Goal: Transaction & Acquisition: Book appointment/travel/reservation

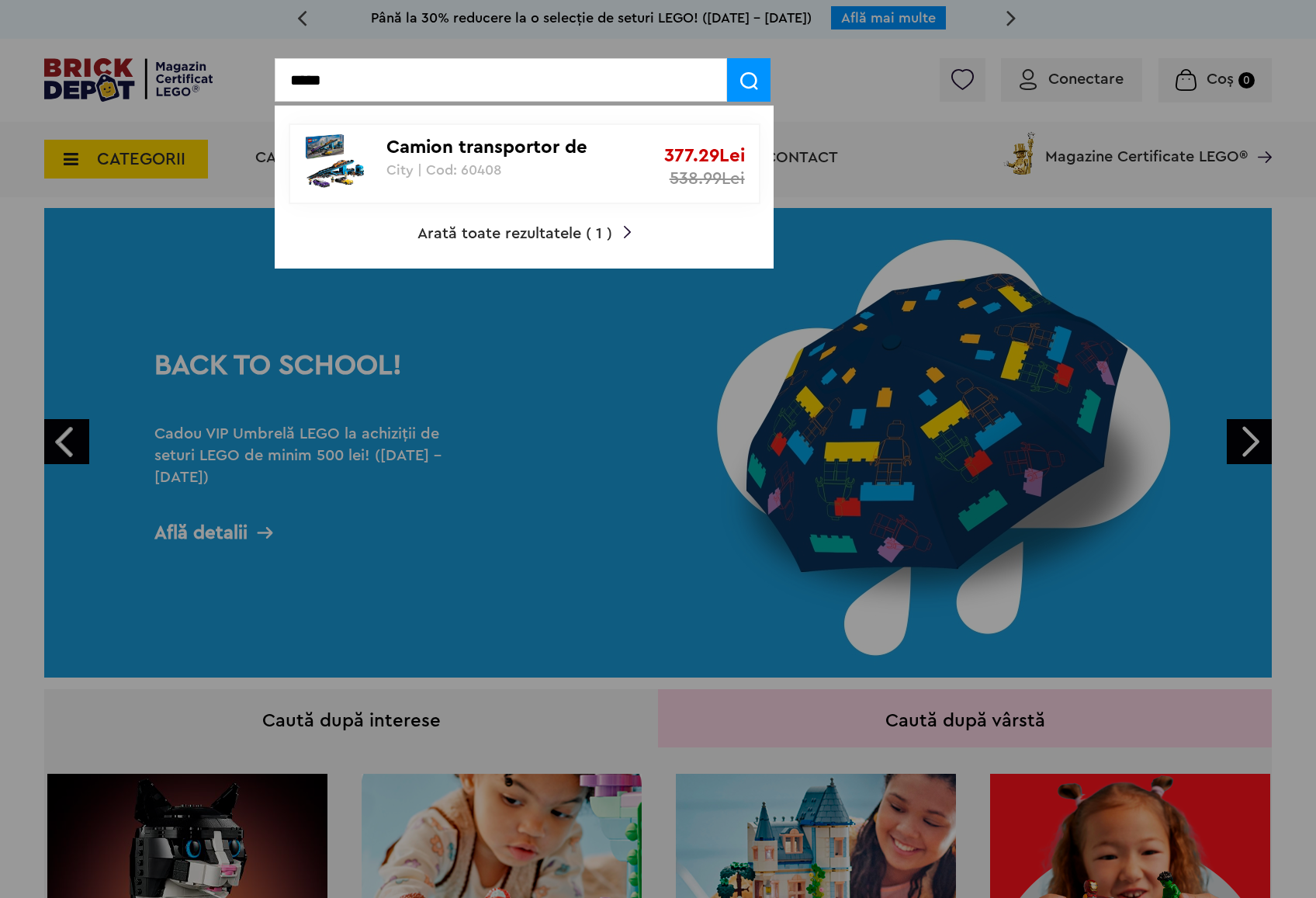
type input "*****"
click at [387, 158] on p "Camion transportor de masini sport" at bounding box center [516, 148] width 259 height 23
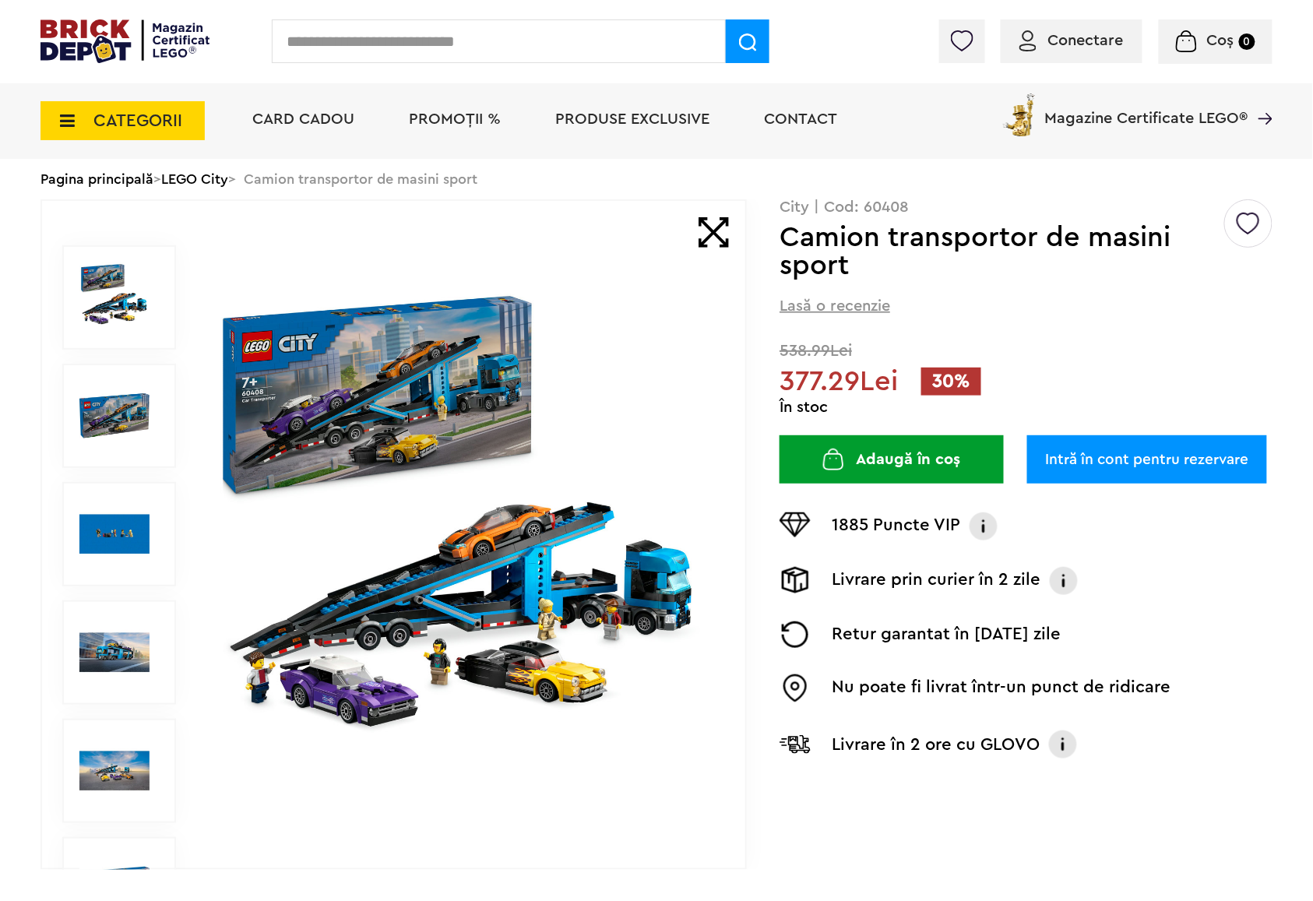
click at [1085, 468] on link "Intră în cont pentru rezervare" at bounding box center [1147, 459] width 240 height 48
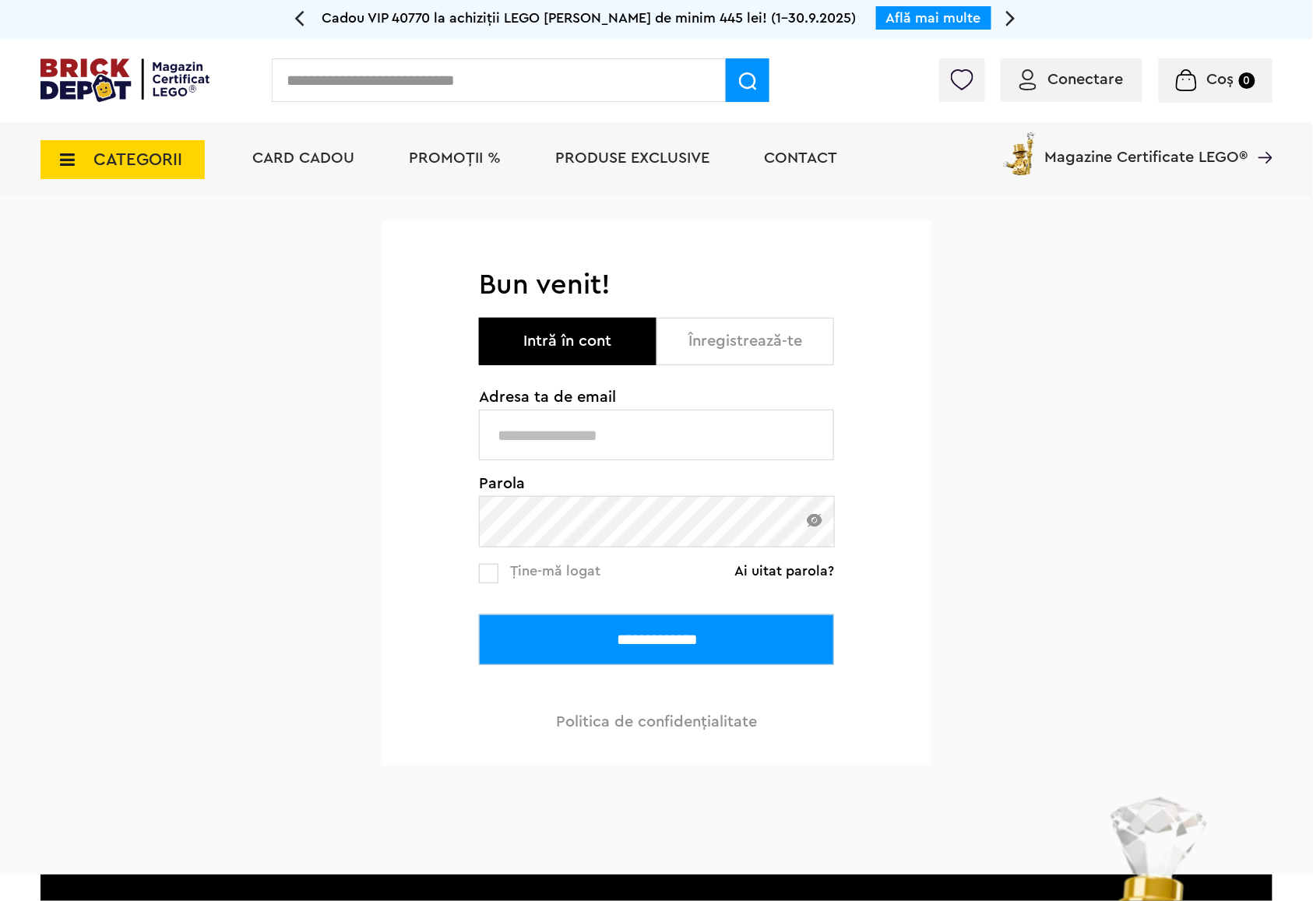
click at [671, 435] on input "text" at bounding box center [656, 435] width 355 height 51
type input "**********"
click at [479, 615] on input "**********" at bounding box center [656, 640] width 355 height 51
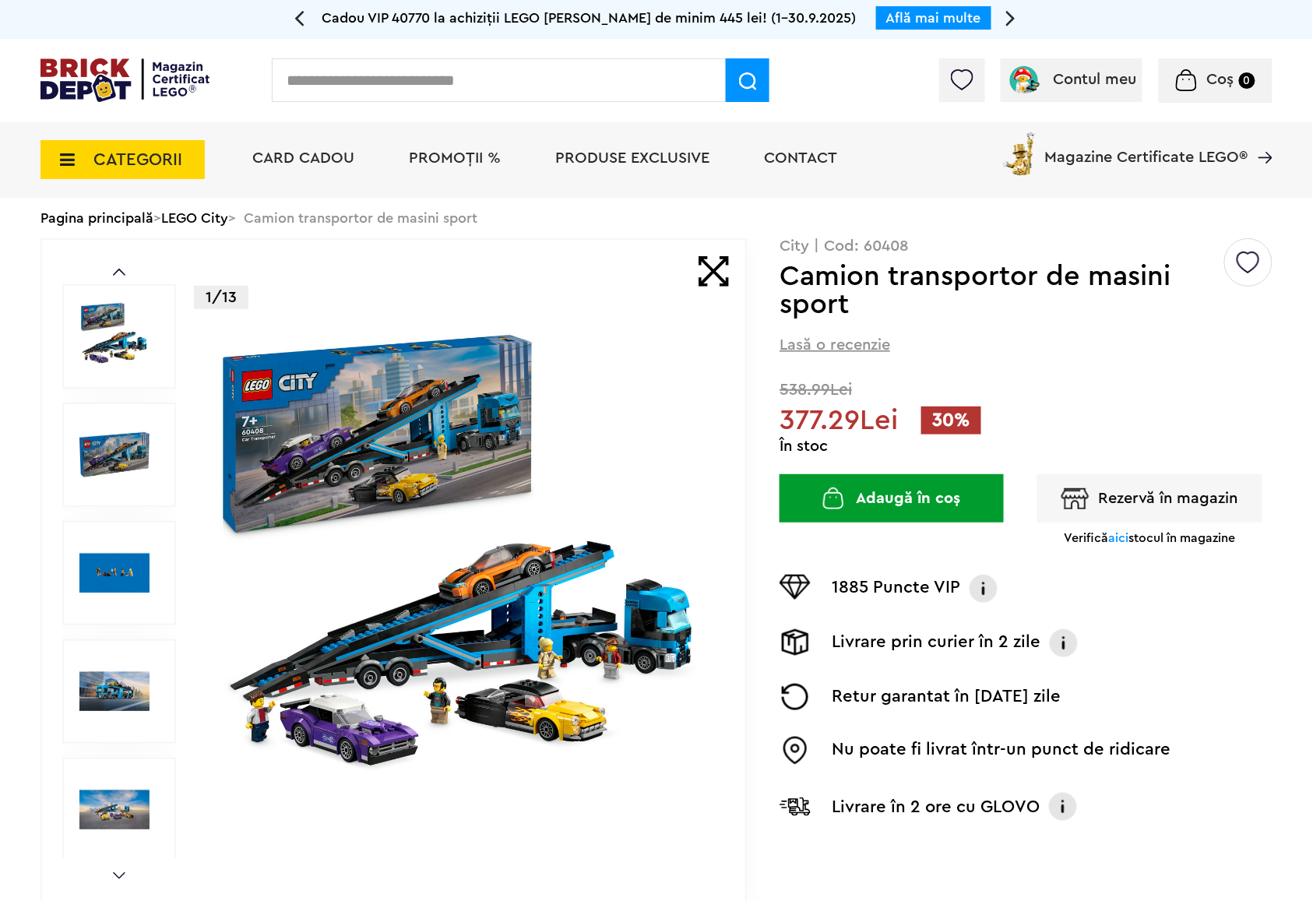
click at [1079, 495] on img "button" at bounding box center [1076, 498] width 28 height 21
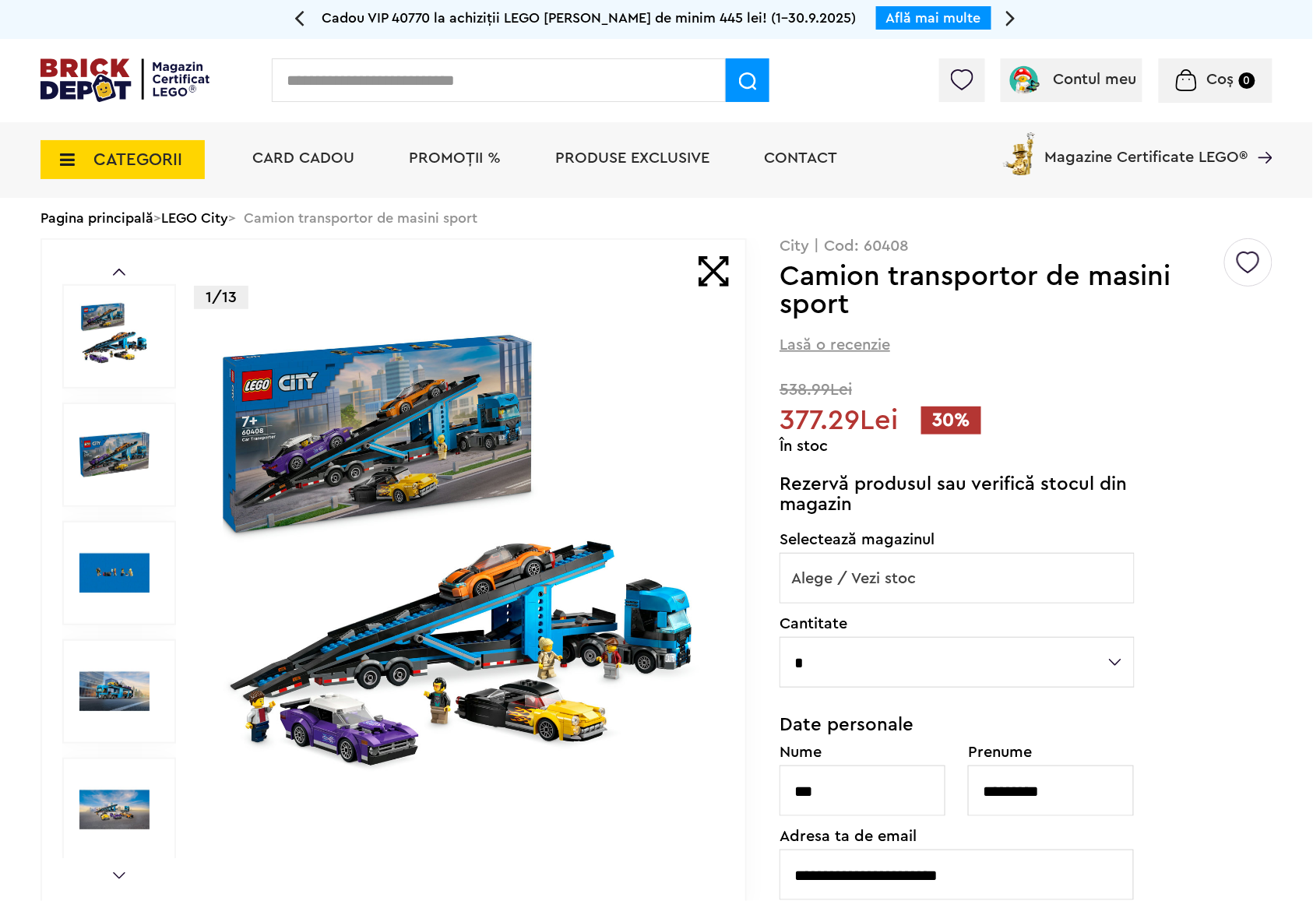
click at [902, 567] on span "Alege / Vezi stoc" at bounding box center [957, 579] width 354 height 50
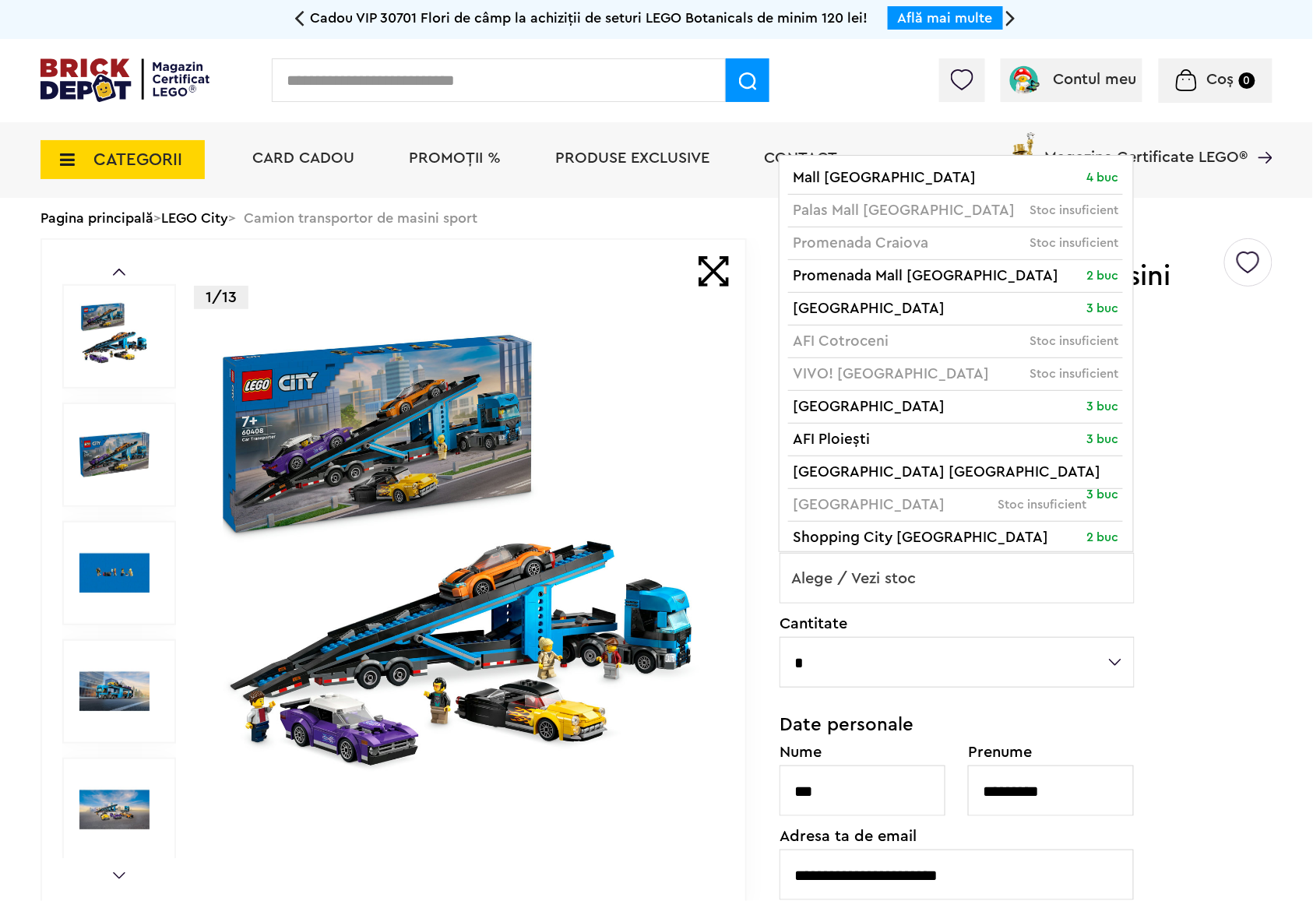
click at [892, 584] on span "Alege / Vezi stoc" at bounding box center [957, 579] width 354 height 50
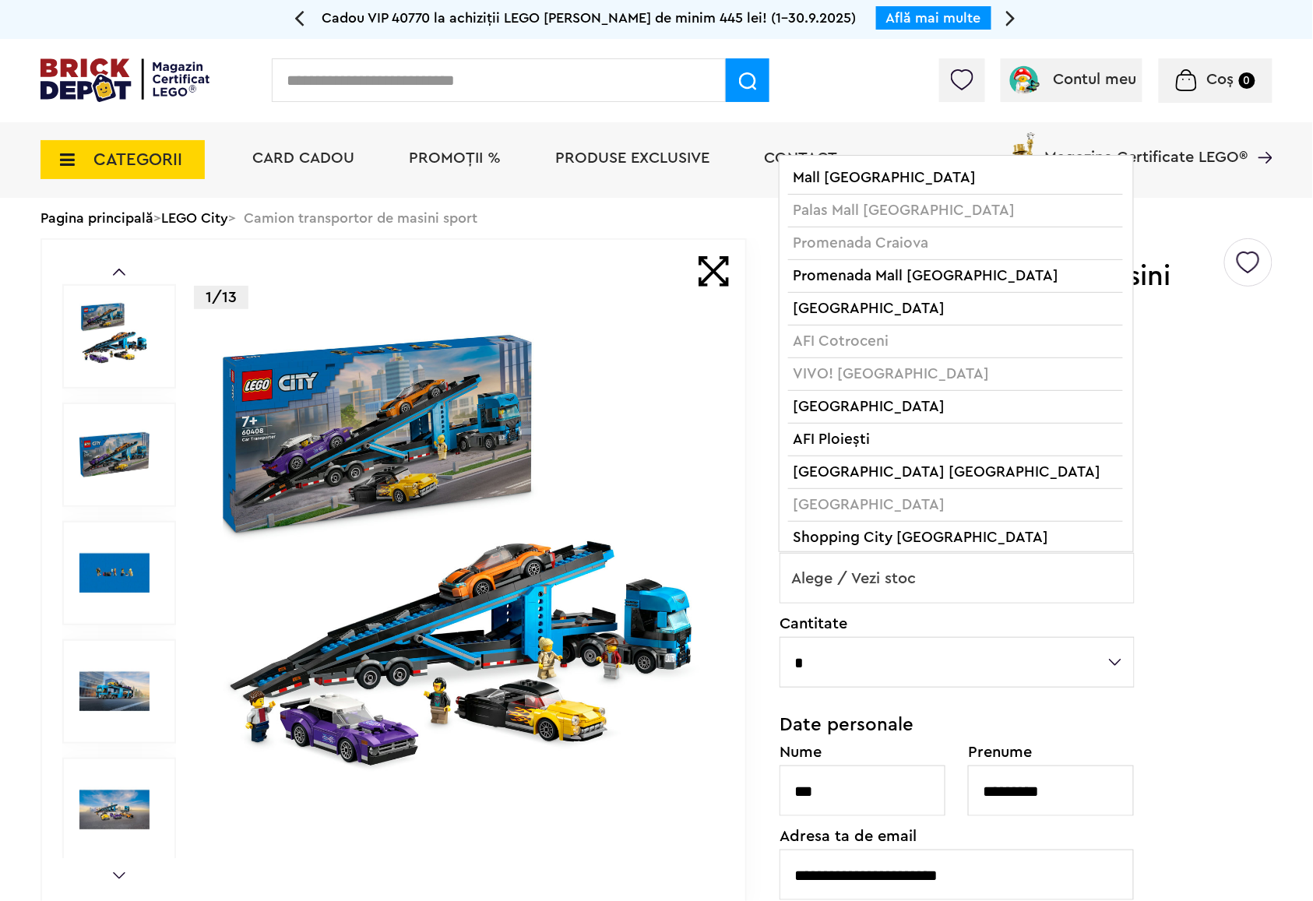
click at [891, 586] on span "Alege / Vezi stoc" at bounding box center [957, 579] width 354 height 50
click at [876, 581] on span "Alege / Vezi stoc" at bounding box center [957, 579] width 354 height 50
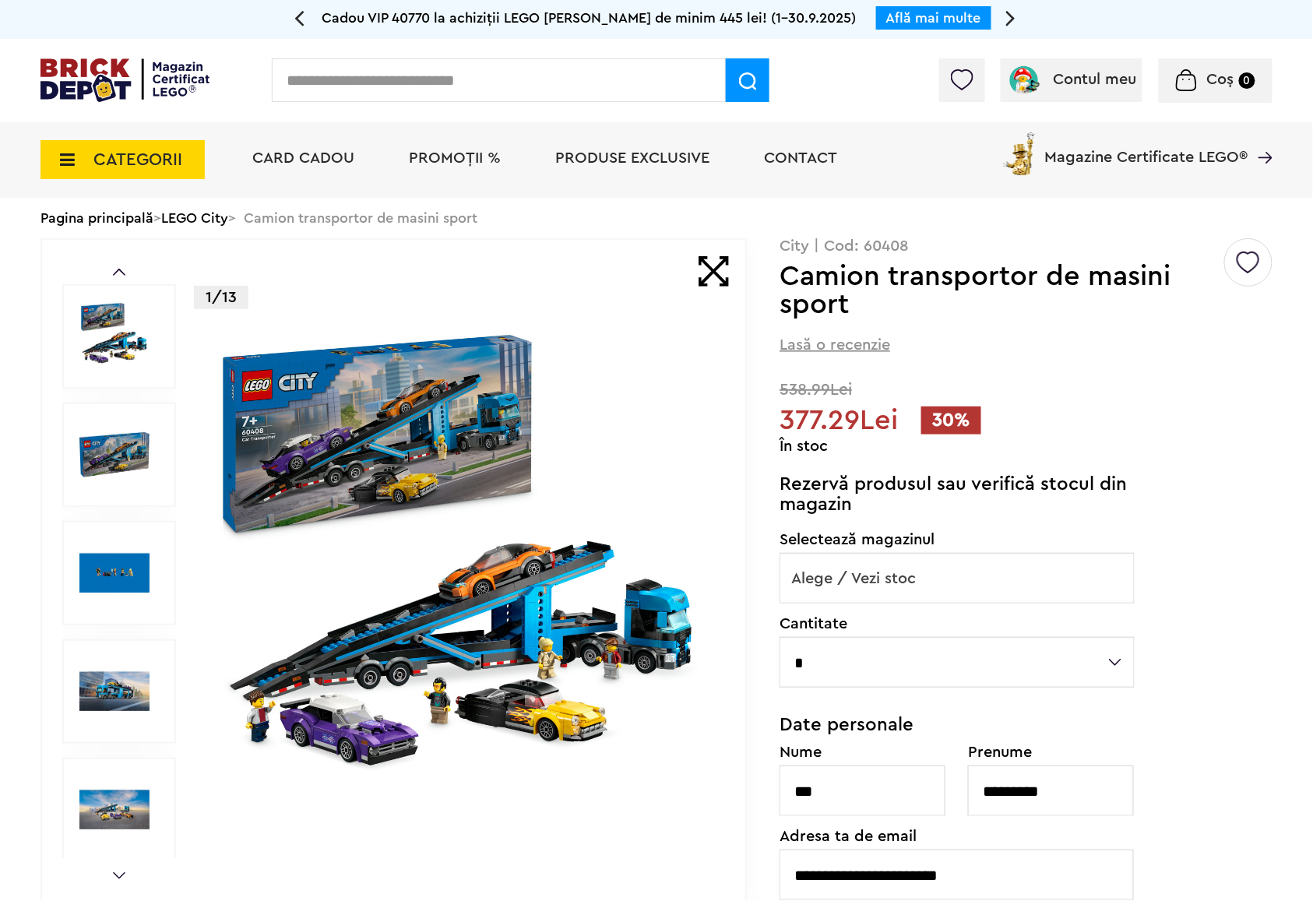
click at [876, 581] on span "Alege / Vezi stoc" at bounding box center [957, 579] width 354 height 50
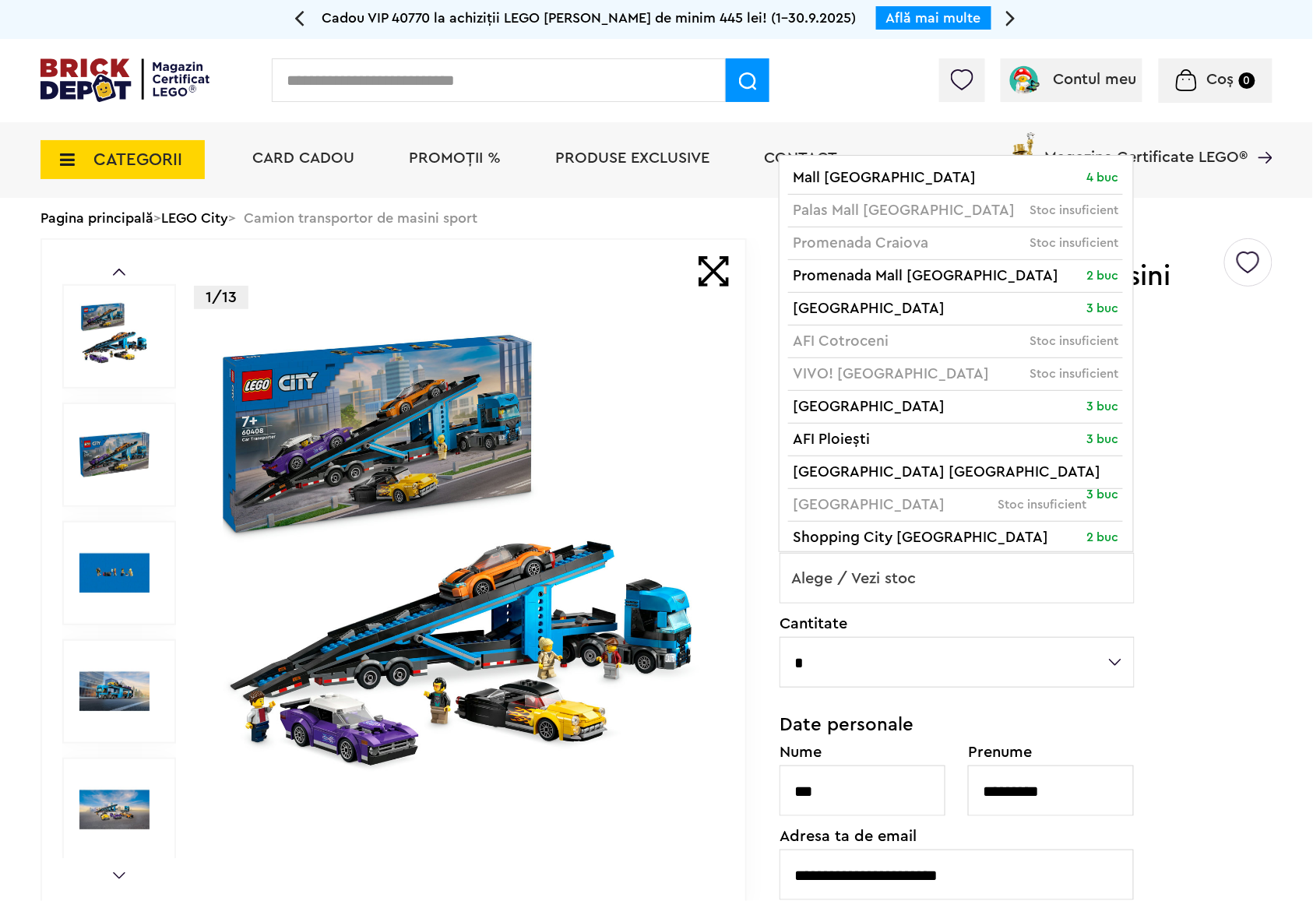
click at [876, 581] on span "Alege / Vezi stoc" at bounding box center [957, 579] width 354 height 50
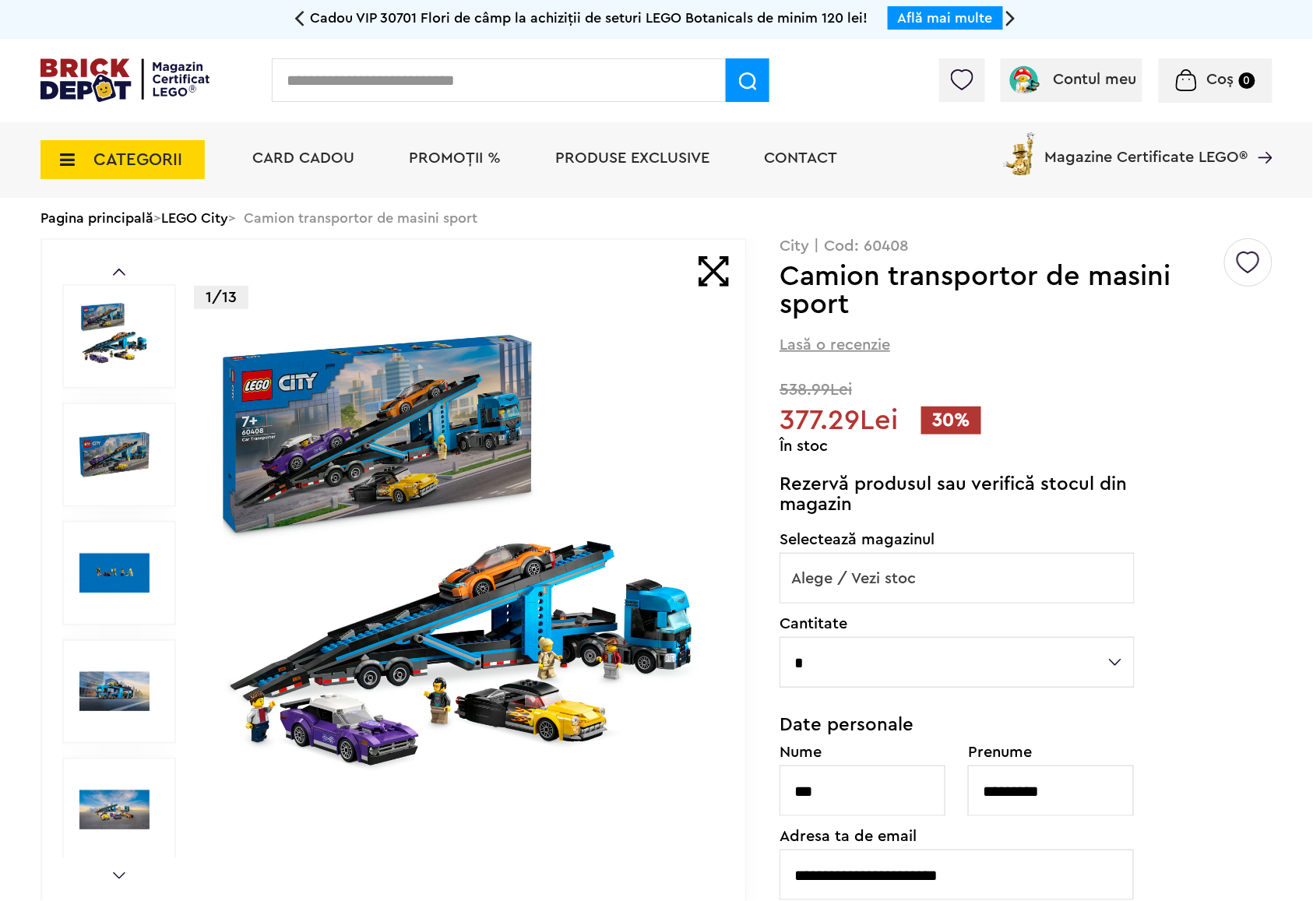
click at [879, 587] on span "Alege / Vezi stoc" at bounding box center [957, 579] width 354 height 50
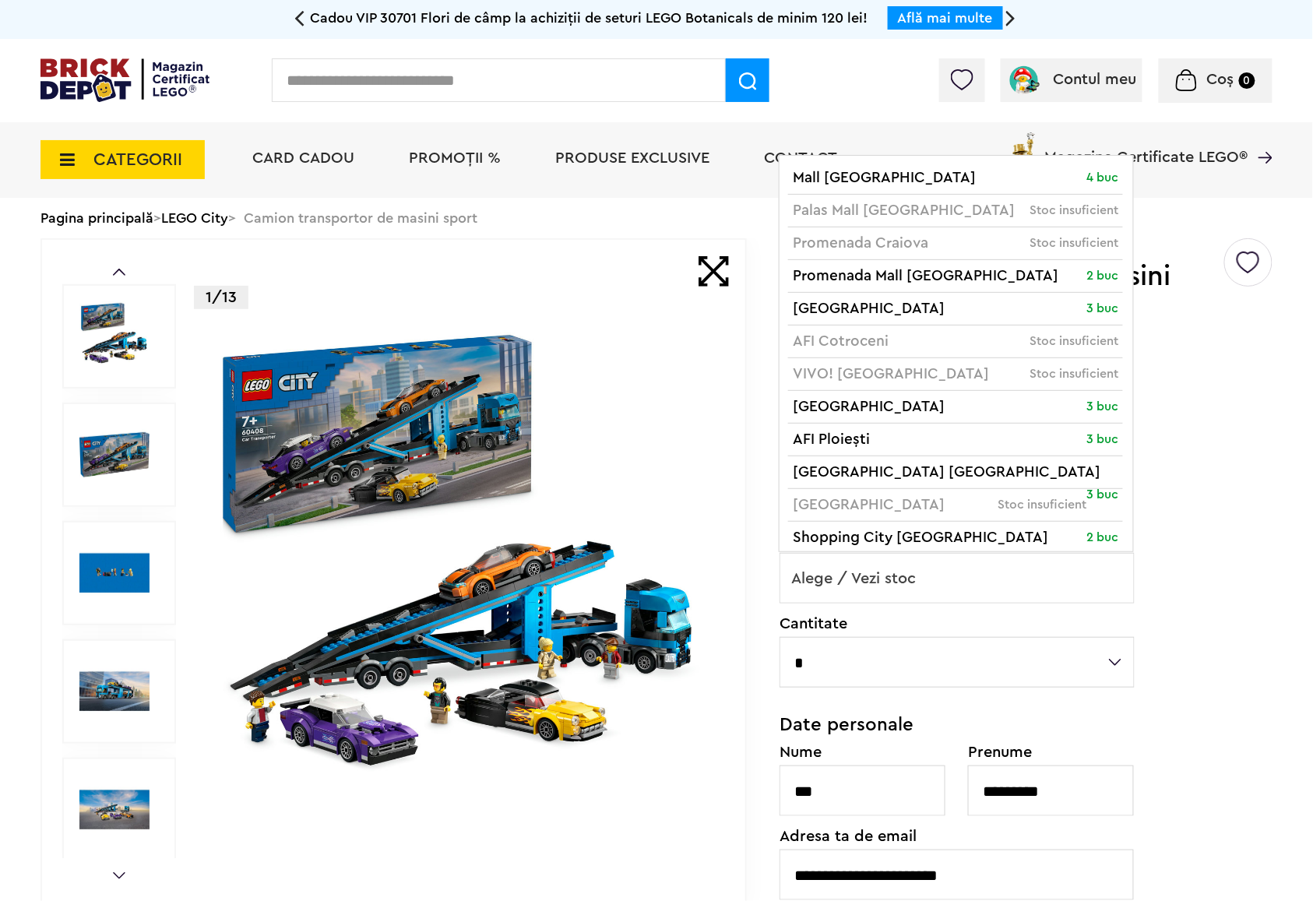
click at [879, 587] on span "Alege / Vezi stoc" at bounding box center [957, 579] width 354 height 50
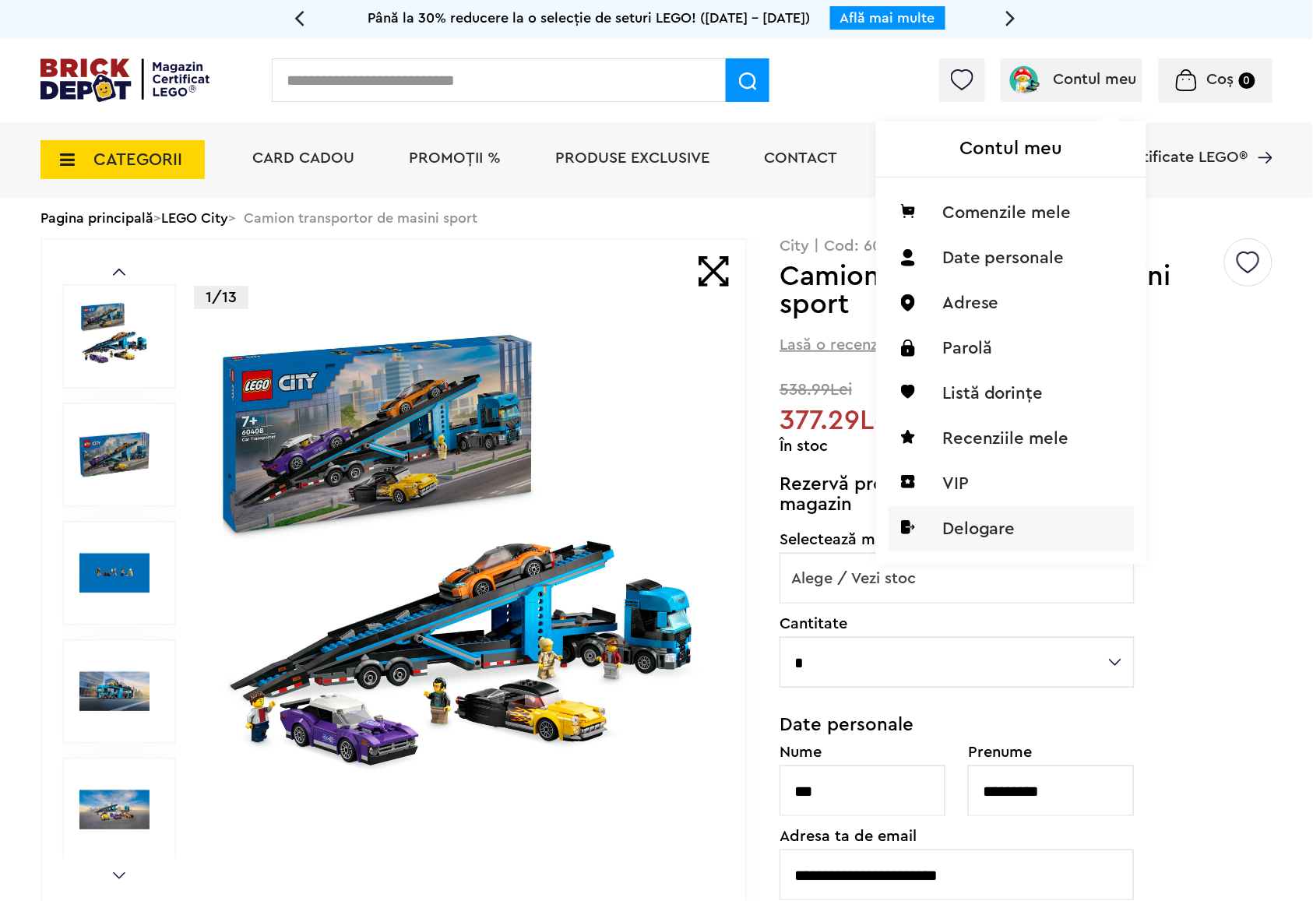
click at [966, 523] on li "Delogare" at bounding box center [1012, 528] width 246 height 45
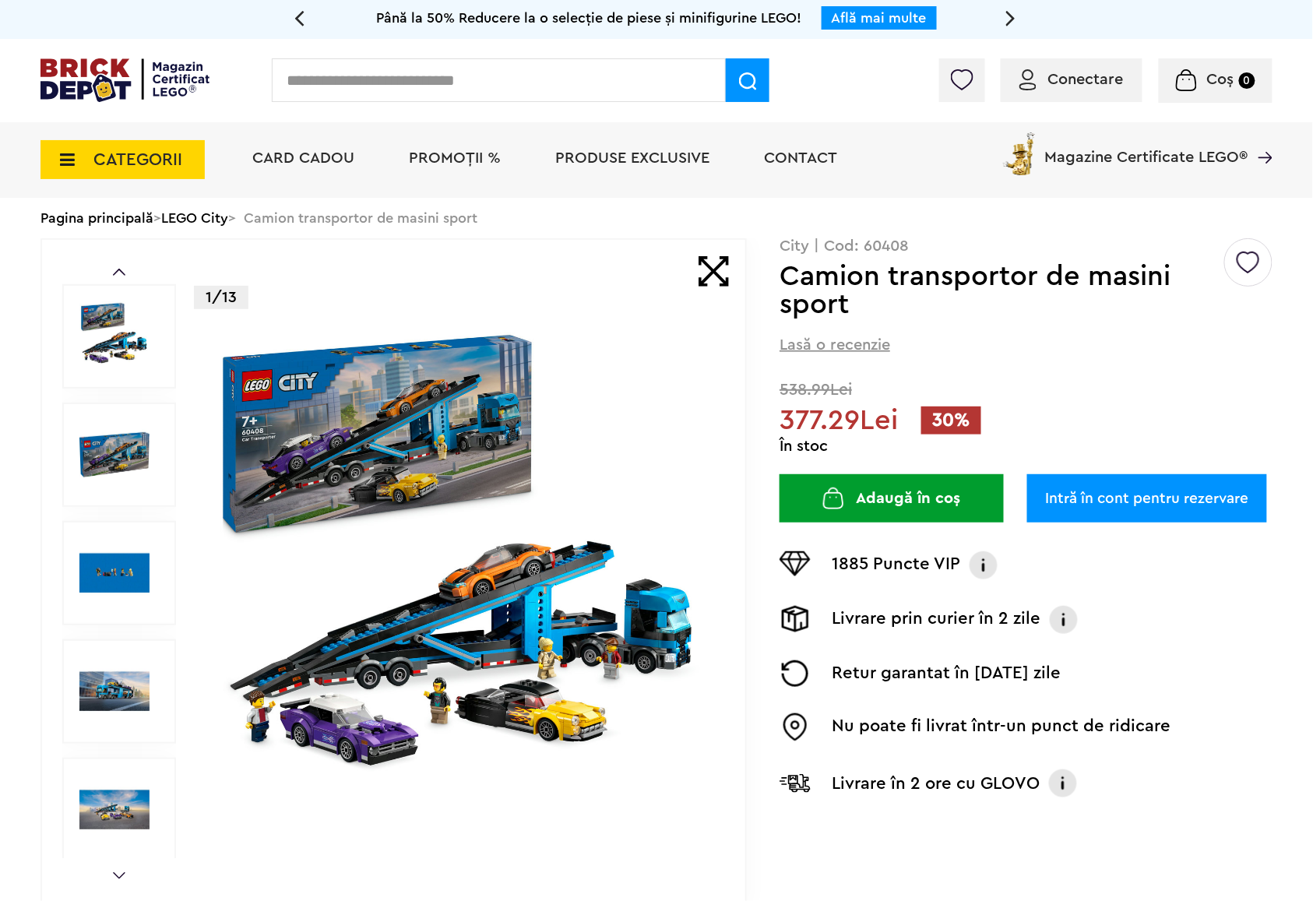
click at [159, 75] on img at bounding box center [125, 80] width 169 height 44
